Goal: Task Accomplishment & Management: Use online tool/utility

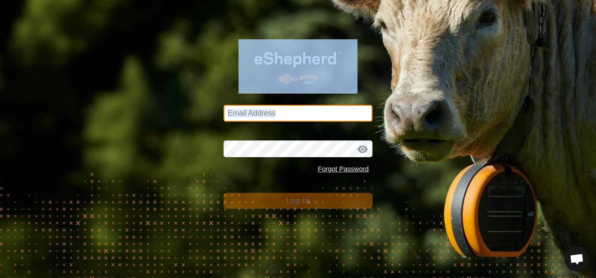
type input "[EMAIL_ADDRESS][DOMAIN_NAME]"
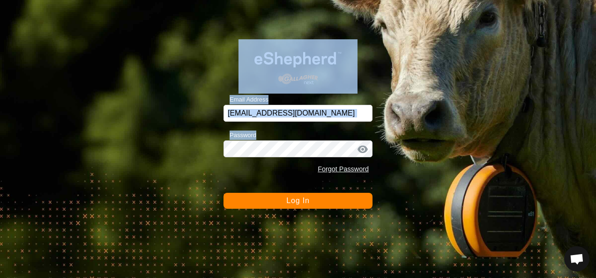
click at [314, 201] on button "Log In" at bounding box center [297, 201] width 149 height 16
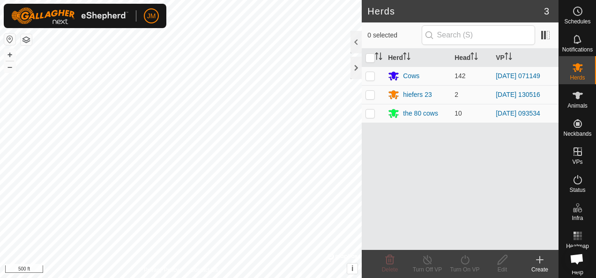
click at [430, 0] on html "JM Schedules Notifications Herds Animals Neckbands VPs Status Infra Heatmap Hel…" at bounding box center [298, 139] width 596 height 278
drag, startPoint x: 364, startPoint y: 74, endPoint x: 373, endPoint y: 74, distance: 8.9
click at [364, 74] on td at bounding box center [373, 76] width 22 height 19
checkbox input "true"
click at [466, 266] on div "Turn On VP" at bounding box center [464, 270] width 37 height 8
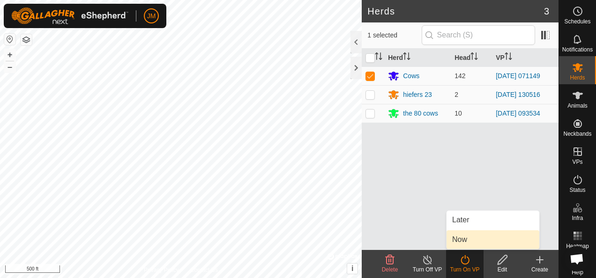
click at [466, 245] on link "Now" at bounding box center [492, 239] width 93 height 19
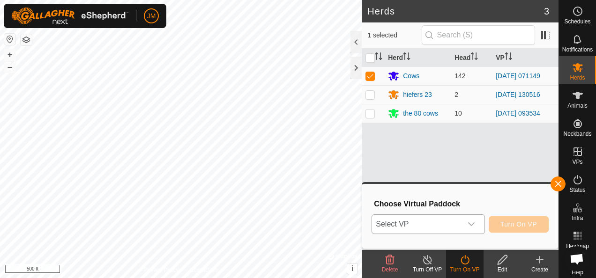
click at [480, 226] on div "dropdown trigger" at bounding box center [471, 224] width 19 height 19
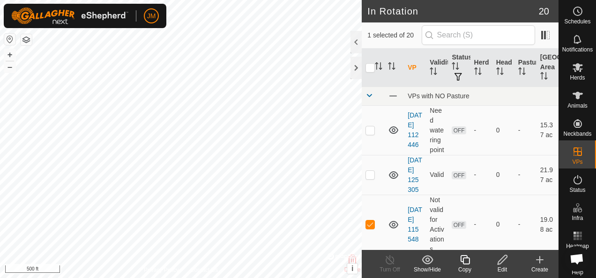
click at [501, 258] on icon at bounding box center [503, 259] width 12 height 11
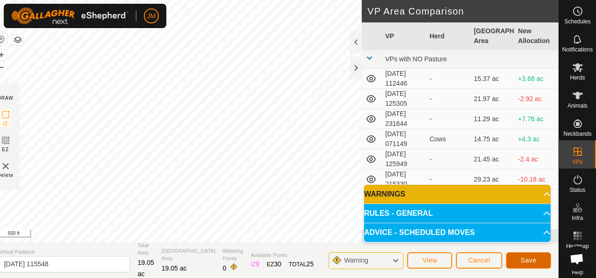
click at [530, 259] on span "Save" at bounding box center [528, 260] width 16 height 7
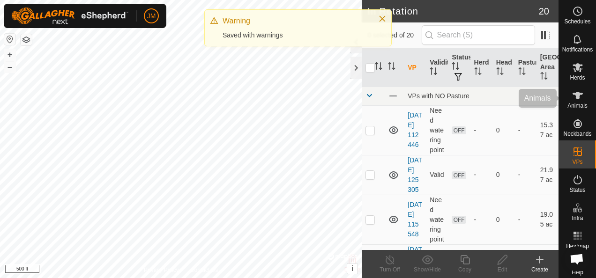
click at [577, 100] on icon at bounding box center [577, 95] width 11 height 11
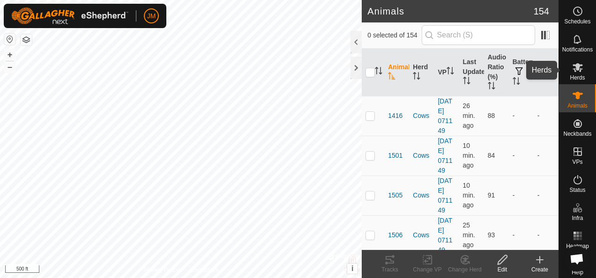
click at [573, 71] on icon at bounding box center [577, 67] width 11 height 11
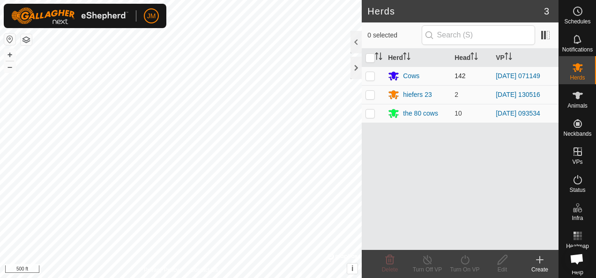
click at [371, 78] on p-checkbox at bounding box center [369, 75] width 9 height 7
checkbox input "true"
click at [465, 260] on icon at bounding box center [465, 259] width 12 height 11
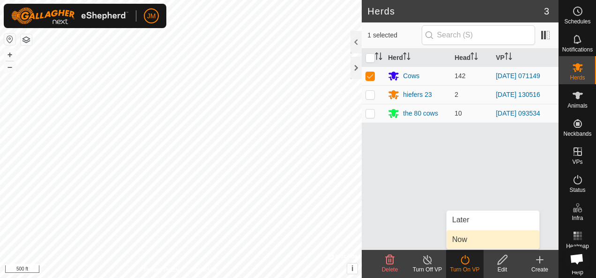
click at [468, 240] on link "Now" at bounding box center [492, 239] width 93 height 19
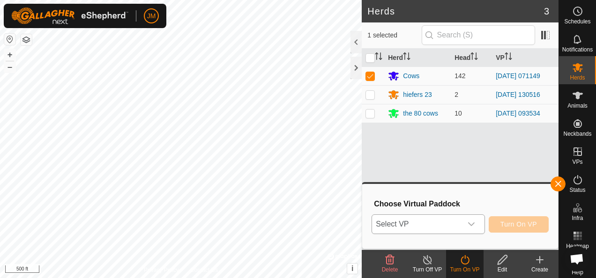
click at [477, 222] on div "dropdown trigger" at bounding box center [471, 224] width 19 height 19
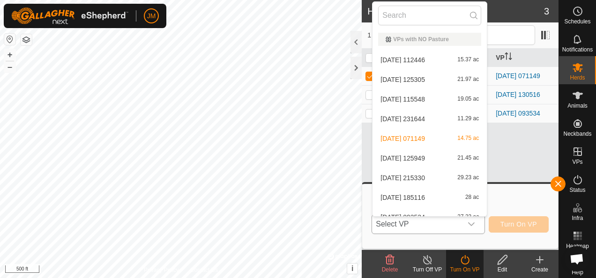
scroll to position [10, 0]
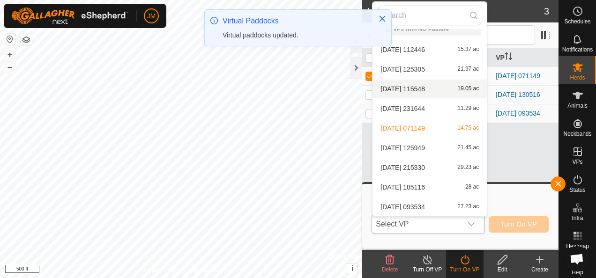
click at [419, 86] on li "[DATE] 115548 19.05 ac" at bounding box center [429, 89] width 114 height 19
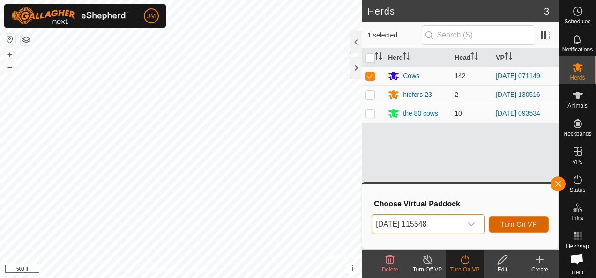
click at [521, 225] on span "Turn On VP" at bounding box center [518, 224] width 37 height 7
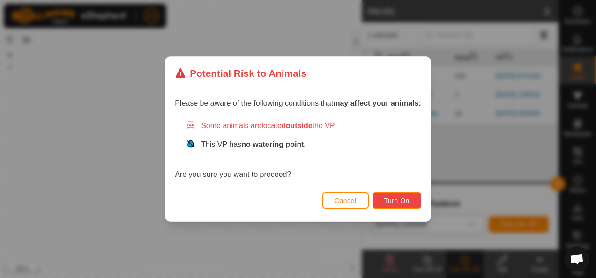
click at [408, 196] on button "Turn On" at bounding box center [396, 201] width 49 height 16
